Goal: Information Seeking & Learning: Learn about a topic

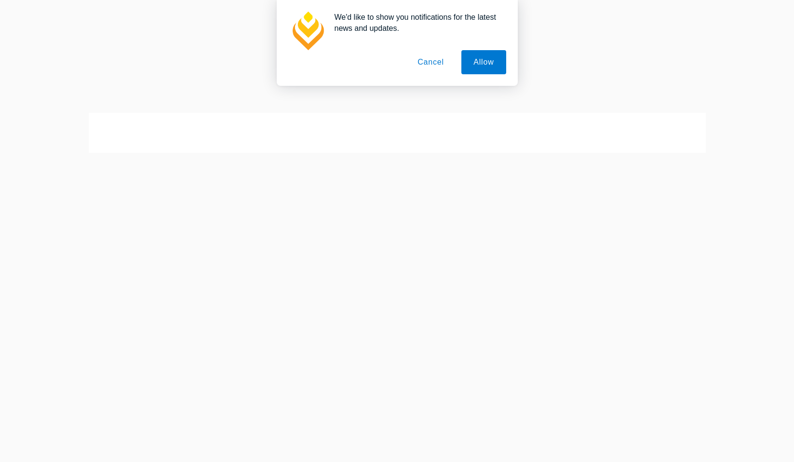
click at [423, 64] on button "Cancel" at bounding box center [430, 62] width 51 height 24
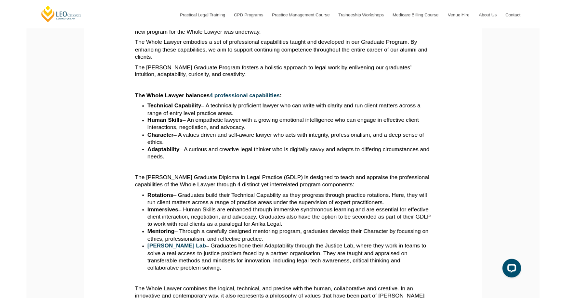
scroll to position [562, 0]
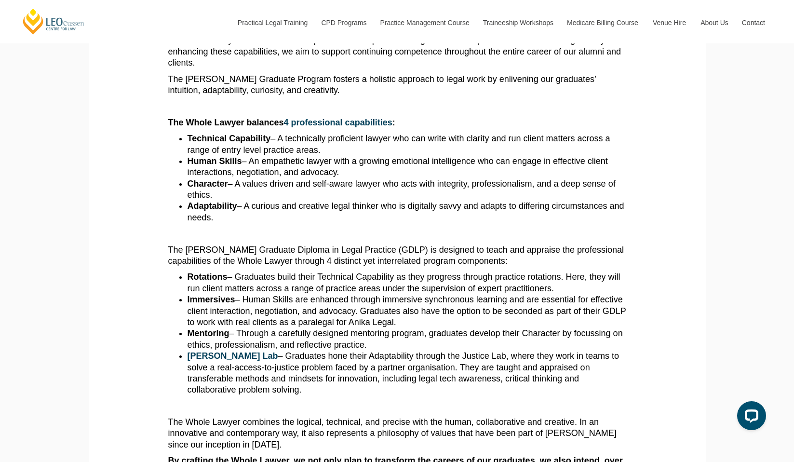
drag, startPoint x: 169, startPoint y: 89, endPoint x: 220, endPoint y: 183, distance: 107.0
click at [220, 183] on article "When a new lawyer enters the profession, how do they experience it for the firs…" at bounding box center [397, 272] width 458 height 1224
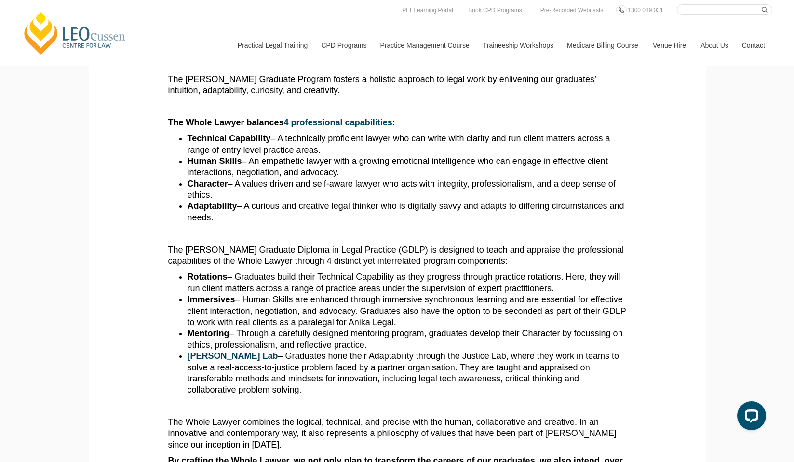
copy article "When a new lawyer enters the profession, how do they experience it for the firs…"
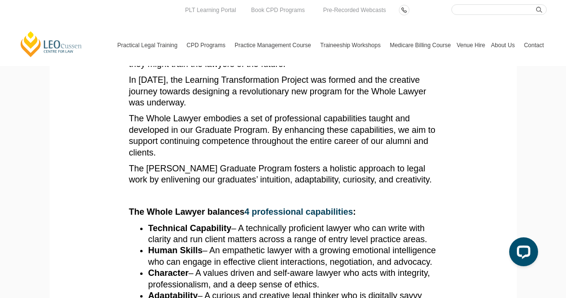
click at [254, 223] on li "Technical Capability – A technically proficient lawyer who can write with clari…" at bounding box center [292, 234] width 289 height 23
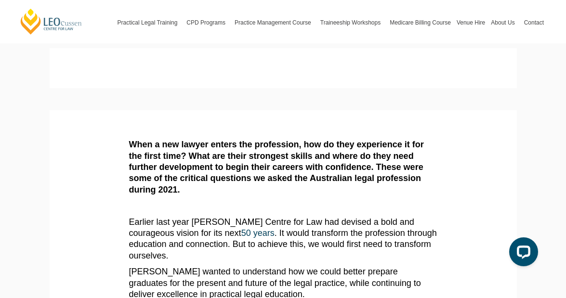
scroll to position [0, 0]
